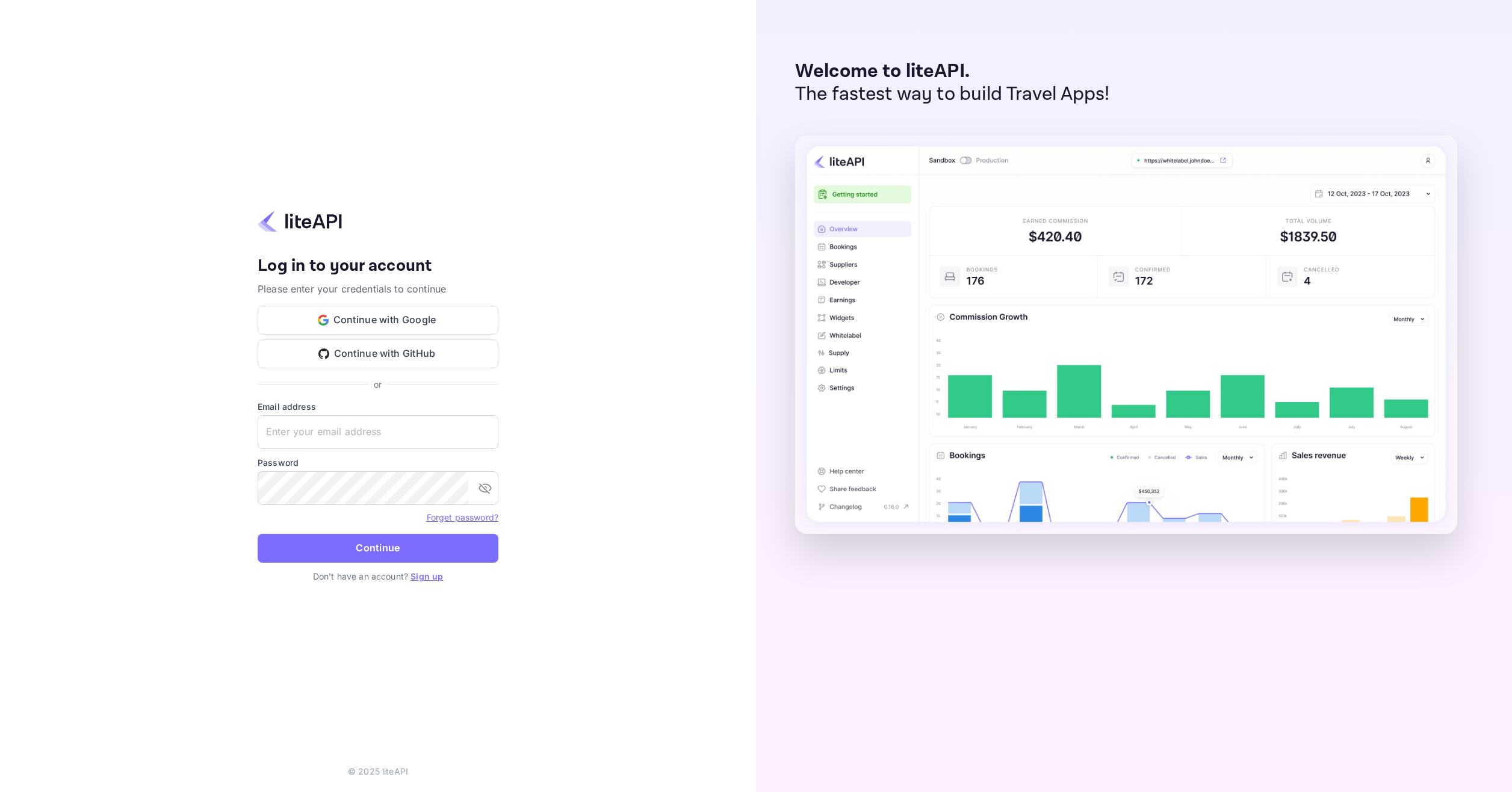
type input "[EMAIL_ADDRESS][DOMAIN_NAME]"
click at [401, 531] on form "Email address [EMAIL_ADDRESS][DOMAIN_NAME] ​ Password ​ Forget password? Contin…" at bounding box center [378, 485] width 241 height 170
click at [401, 538] on button "Continue" at bounding box center [378, 548] width 241 height 29
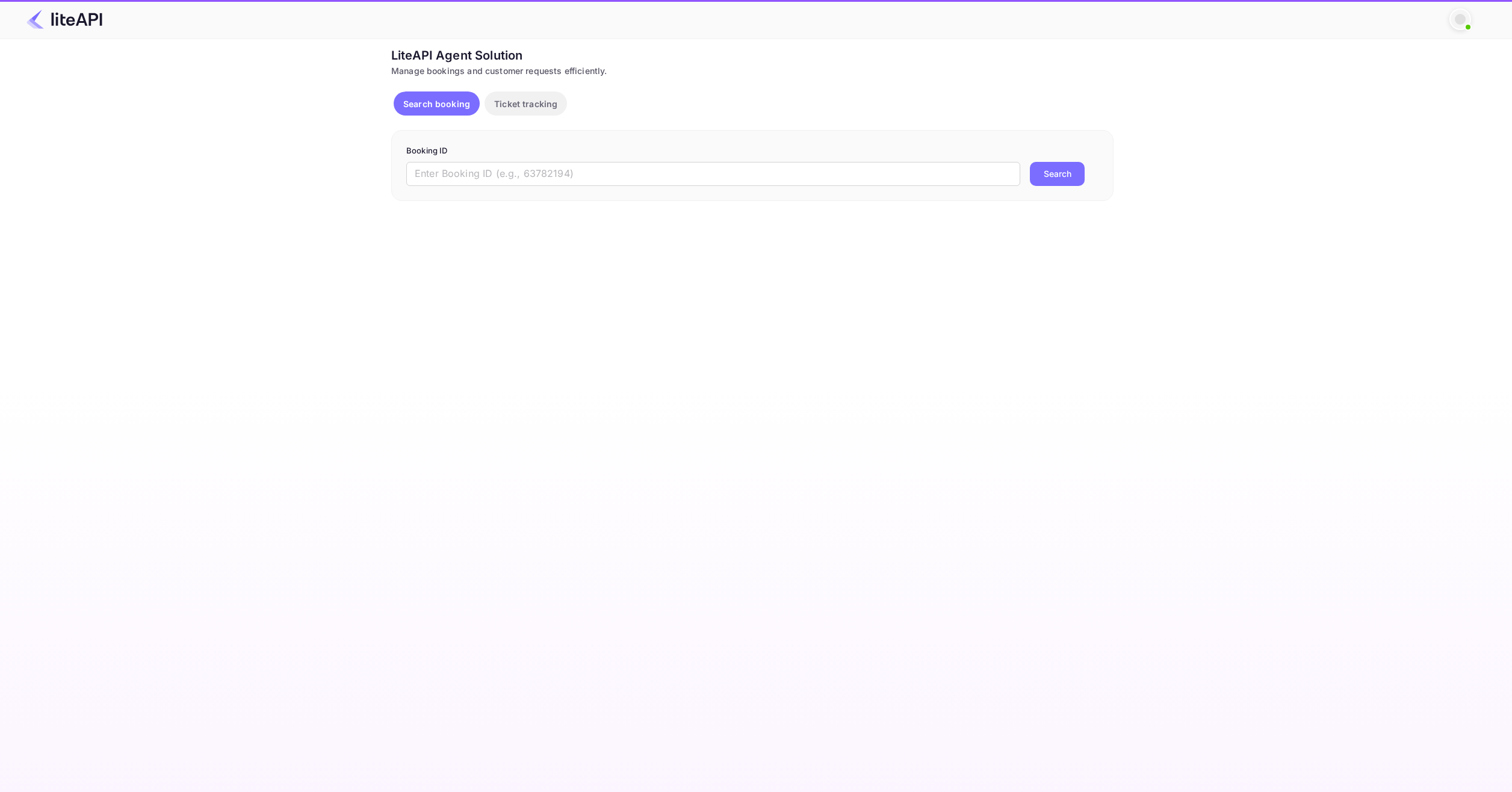
click at [489, 146] on p "Booking ID" at bounding box center [752, 151] width 692 height 12
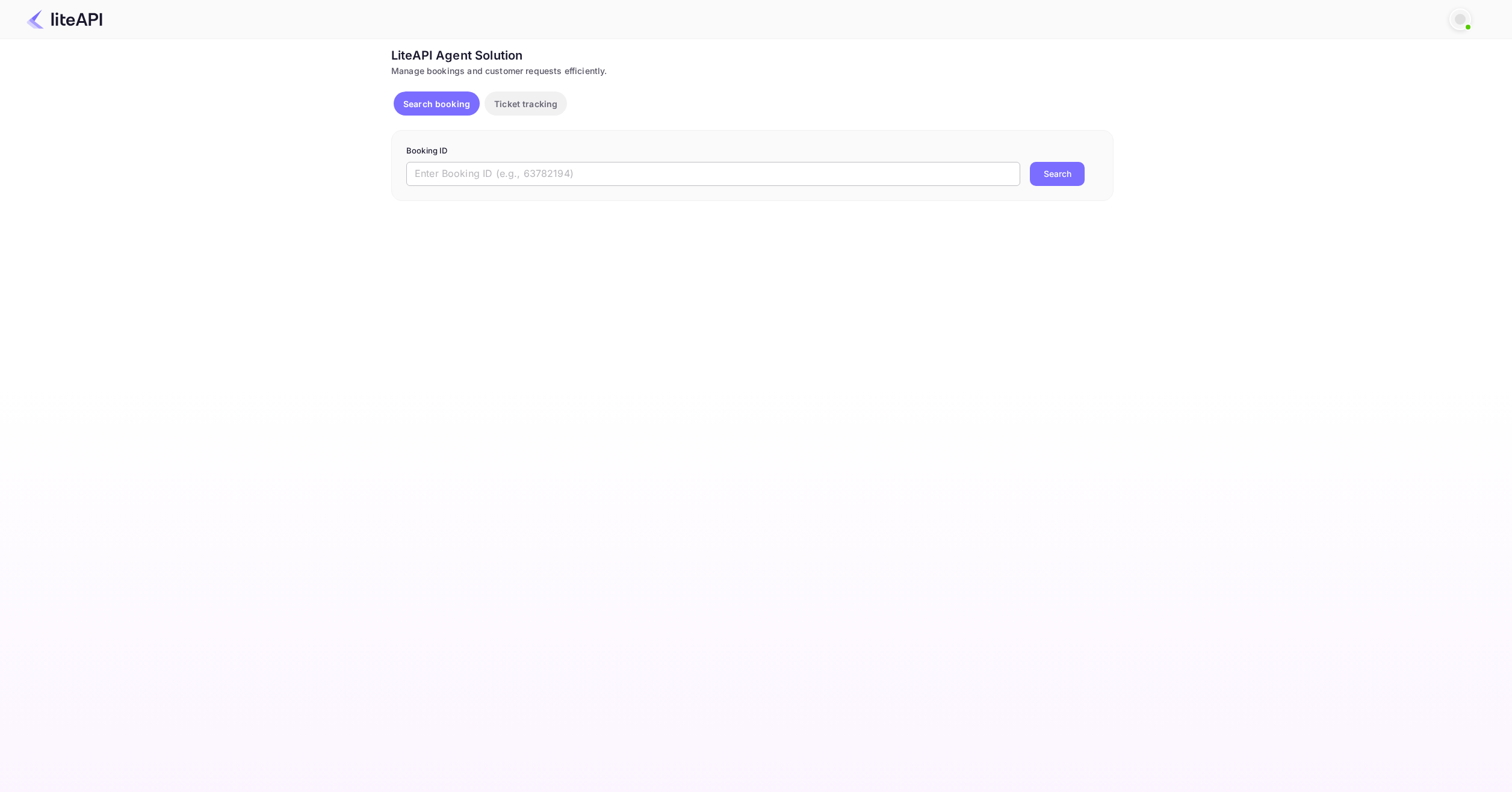
click at [497, 164] on input "text" at bounding box center [713, 173] width 614 height 24
click at [497, 165] on input "text" at bounding box center [713, 173] width 614 height 24
paste input "8821484"
type input "8821484"
click at [1058, 168] on button "Search" at bounding box center [1057, 173] width 55 height 24
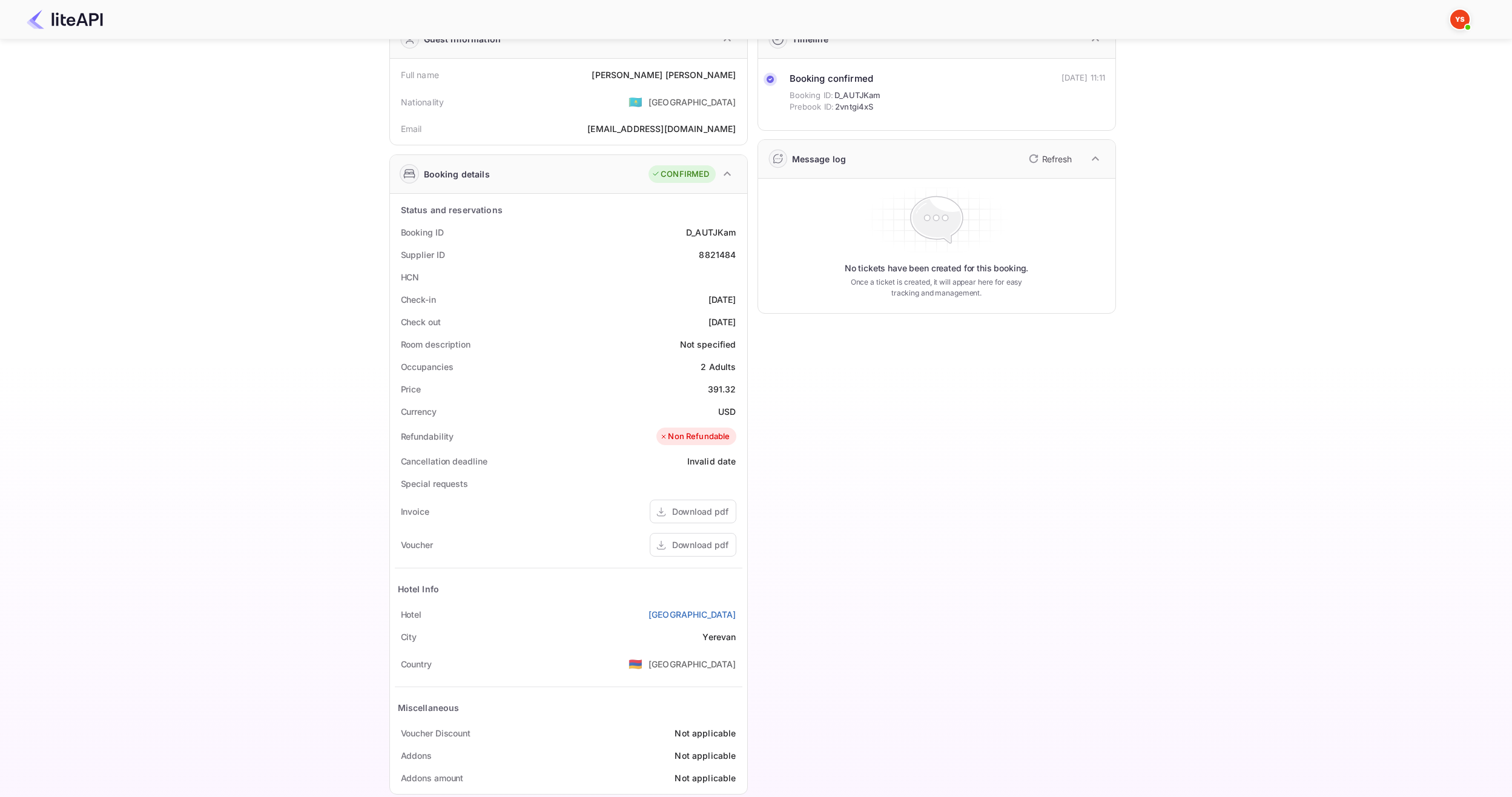
scroll to position [84, 0]
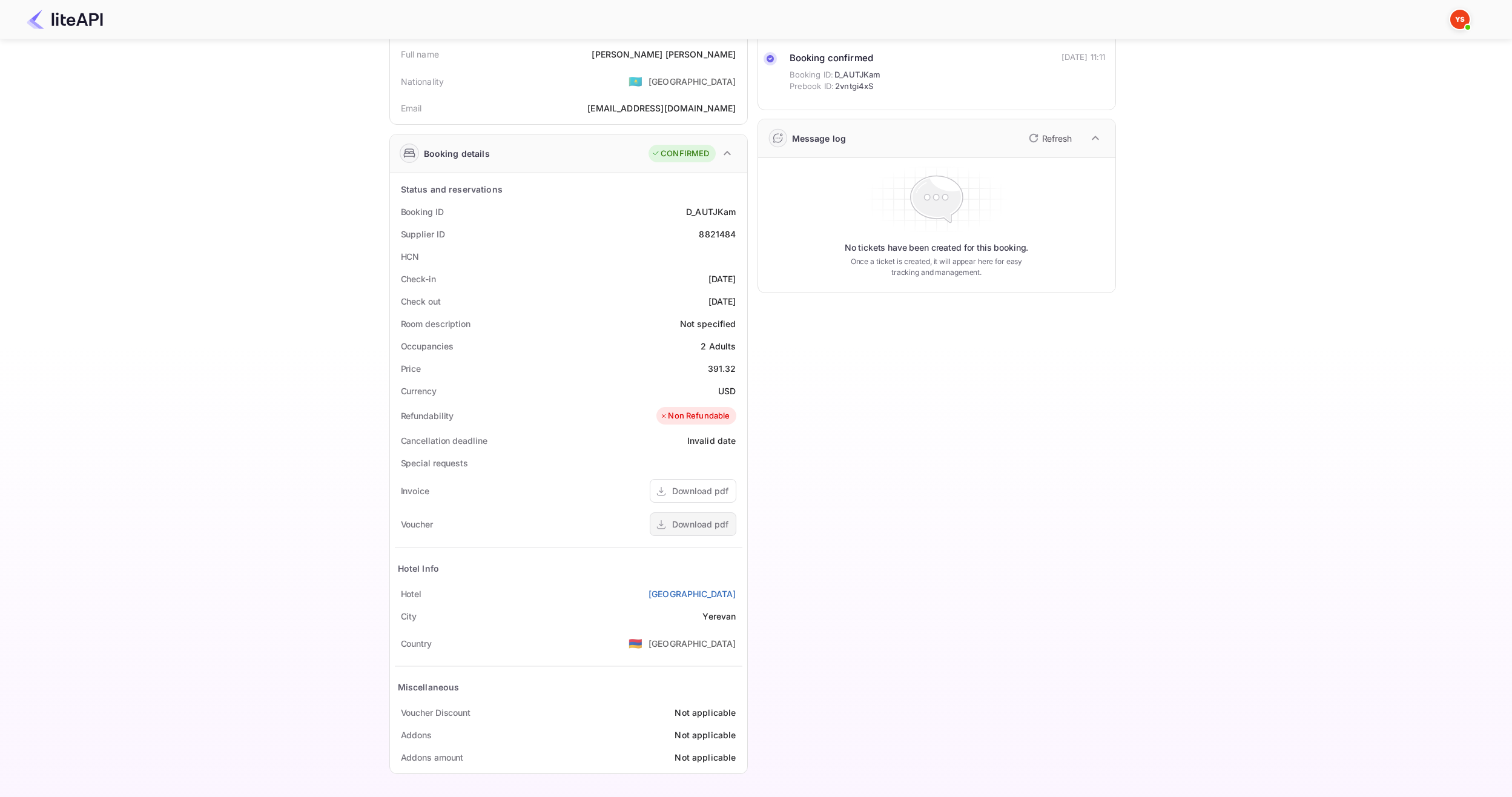
click at [694, 528] on div "Download pdf" at bounding box center [700, 524] width 56 height 12
